Goal: Task Accomplishment & Management: Manage account settings

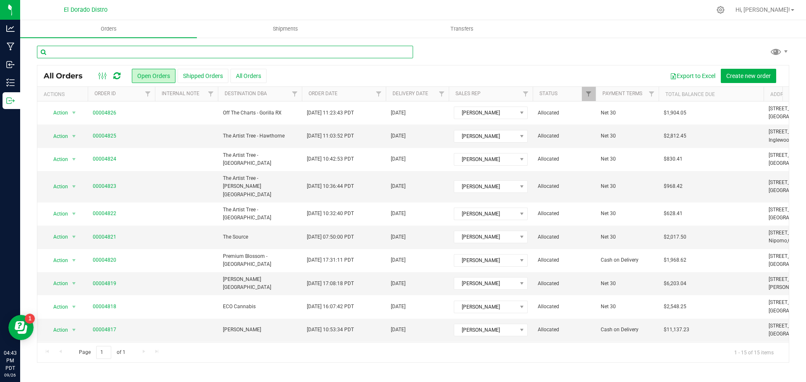
click at [95, 51] on input "text" at bounding box center [225, 52] width 376 height 13
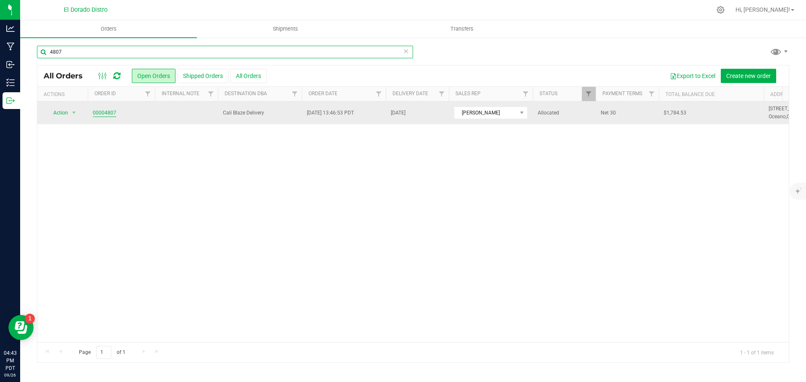
type input "4807"
click at [108, 110] on link "00004807" at bounding box center [105, 113] width 24 height 8
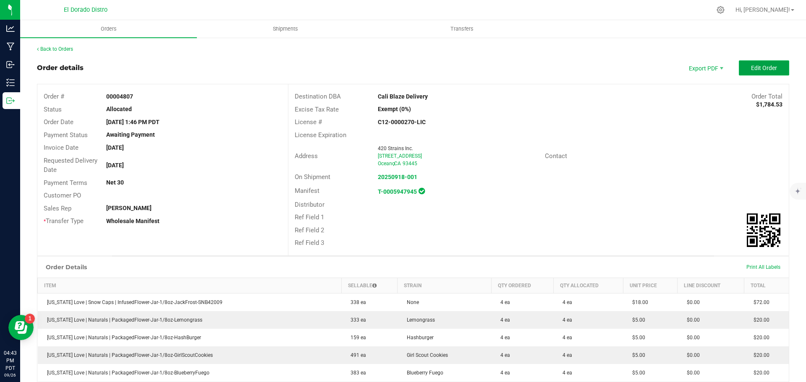
click at [771, 61] on button "Edit Order" at bounding box center [764, 67] width 50 height 15
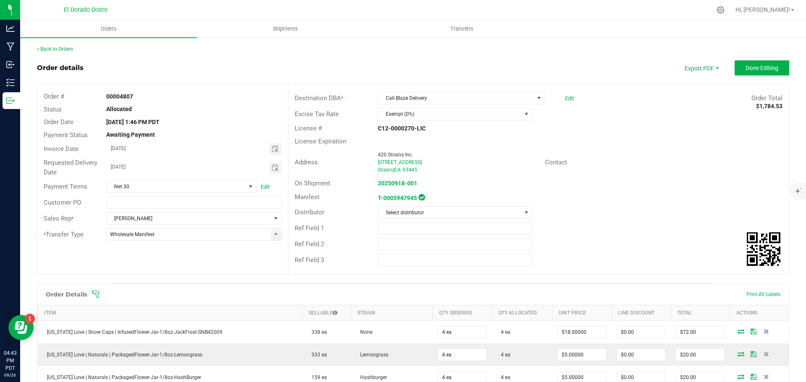
click at [274, 145] on span "Toggle calendar" at bounding box center [275, 149] width 12 height 12
click at [160, 242] on span "29" at bounding box center [156, 244] width 12 height 13
type input "[DATE]"
click at [275, 170] on span "Toggle calendar" at bounding box center [275, 168] width 7 height 7
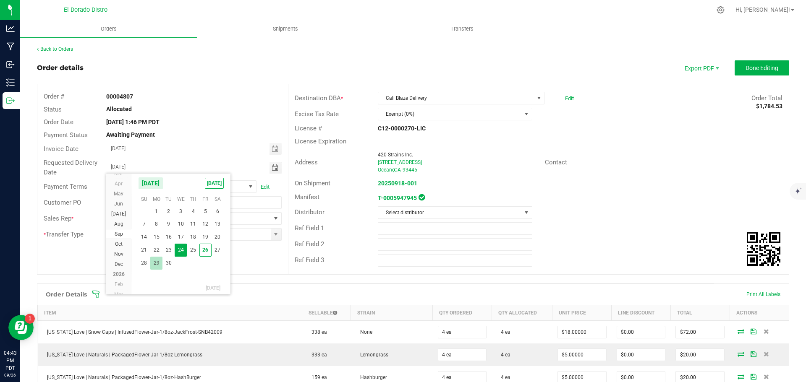
click at [161, 261] on span "29" at bounding box center [156, 263] width 12 height 13
type input "[DATE]"
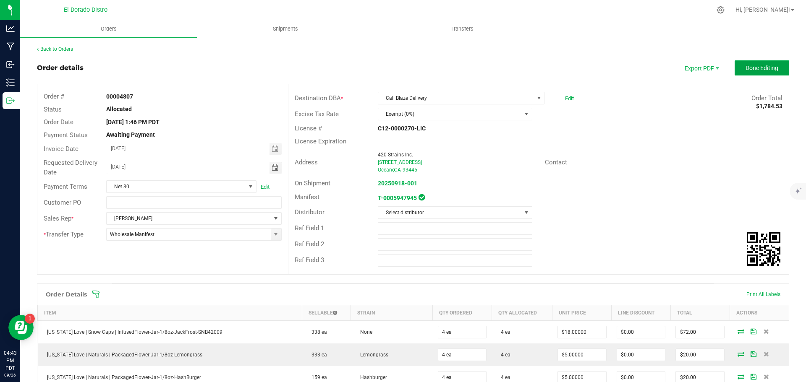
click at [755, 71] on span "Done Editing" at bounding box center [761, 68] width 33 height 7
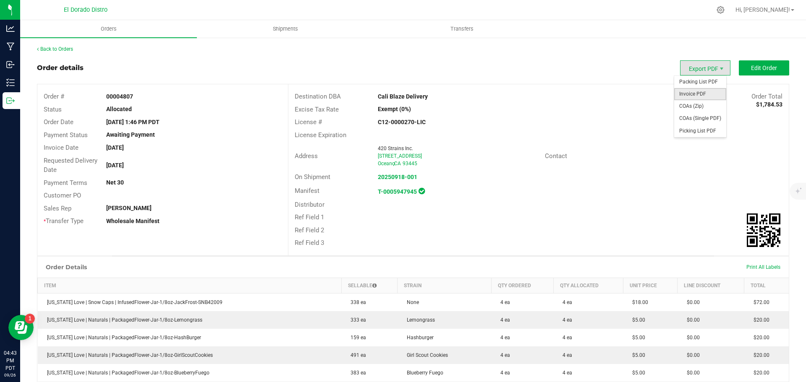
click at [692, 92] on span "Invoice PDF" at bounding box center [700, 94] width 52 height 12
